Goal: Task Accomplishment & Management: Use online tool/utility

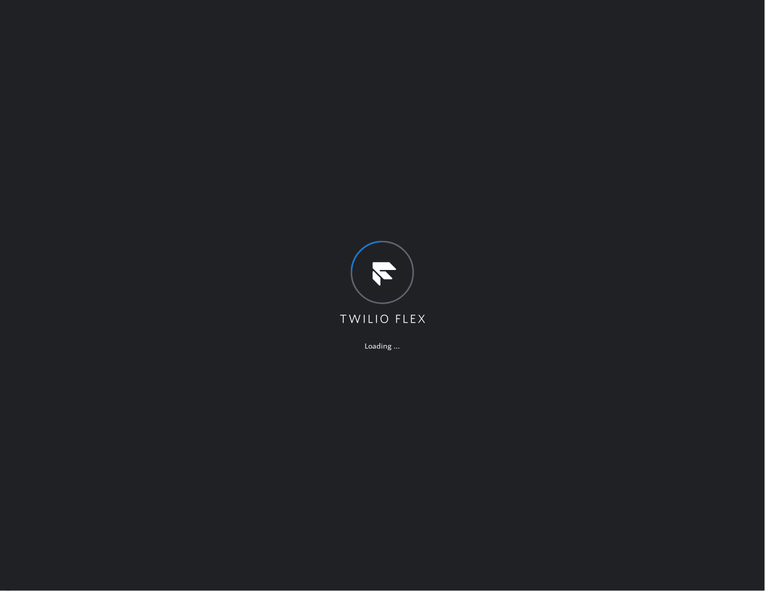
click at [375, 64] on div "Loading ..." at bounding box center [382, 295] width 765 height 591
